Goal: Navigation & Orientation: Find specific page/section

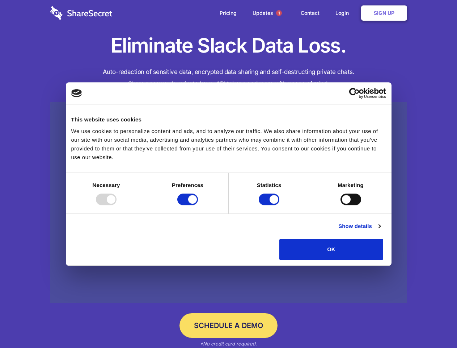
click at [117, 205] on div at bounding box center [106, 199] width 21 height 12
click at [198, 205] on input "Preferences" at bounding box center [187, 199] width 21 height 12
checkbox input "false"
click at [270, 205] on input "Statistics" at bounding box center [269, 199] width 21 height 12
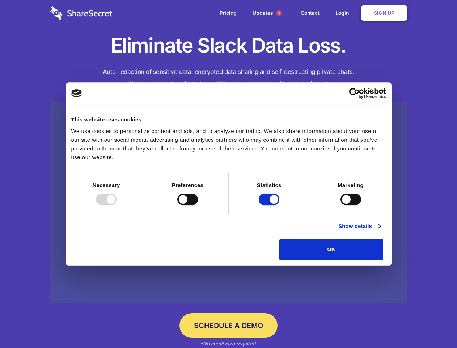
checkbox input "false"
click at [341, 205] on input "Marketing" at bounding box center [351, 199] width 21 height 12
checkbox input "true"
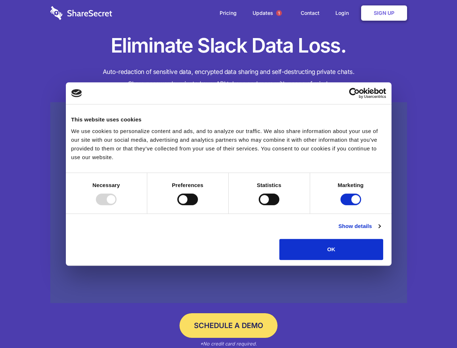
click at [381, 230] on link "Show details" at bounding box center [360, 226] width 42 height 9
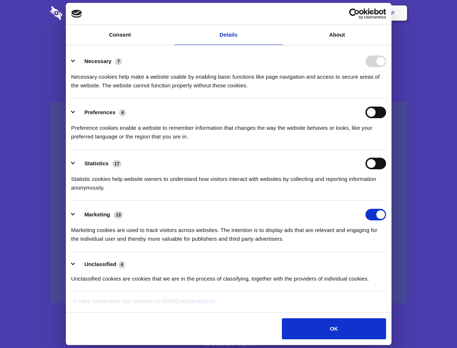
click at [386, 98] on li "Necessary 7 Necessary cookies help make a website usable by enabling basic func…" at bounding box center [228, 72] width 315 height 51
click at [279, 13] on span "1" at bounding box center [279, 13] width 6 height 6
